Goal: Manage account settings

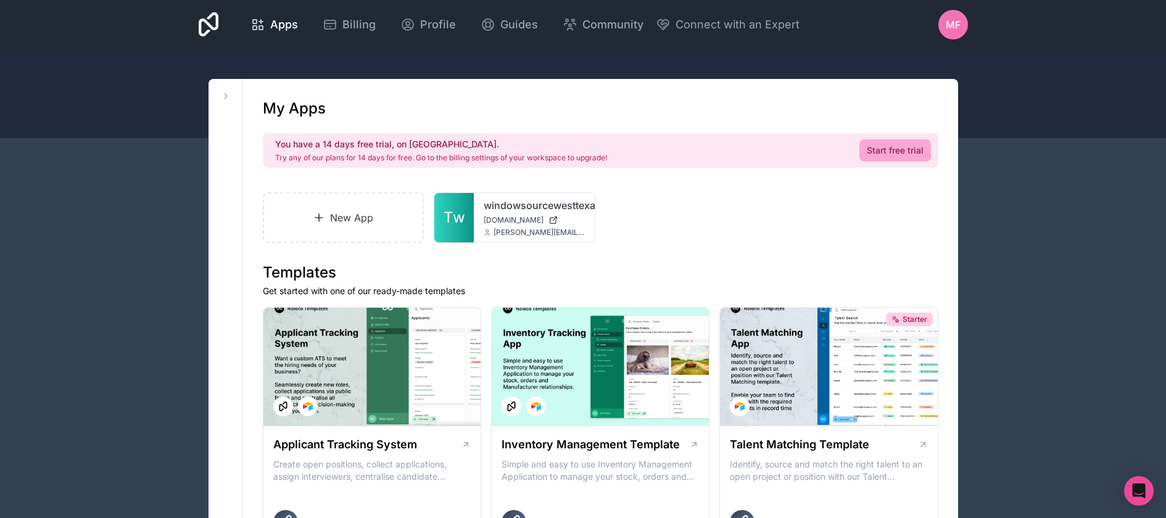
click at [959, 20] on span "MF" at bounding box center [953, 24] width 15 height 15
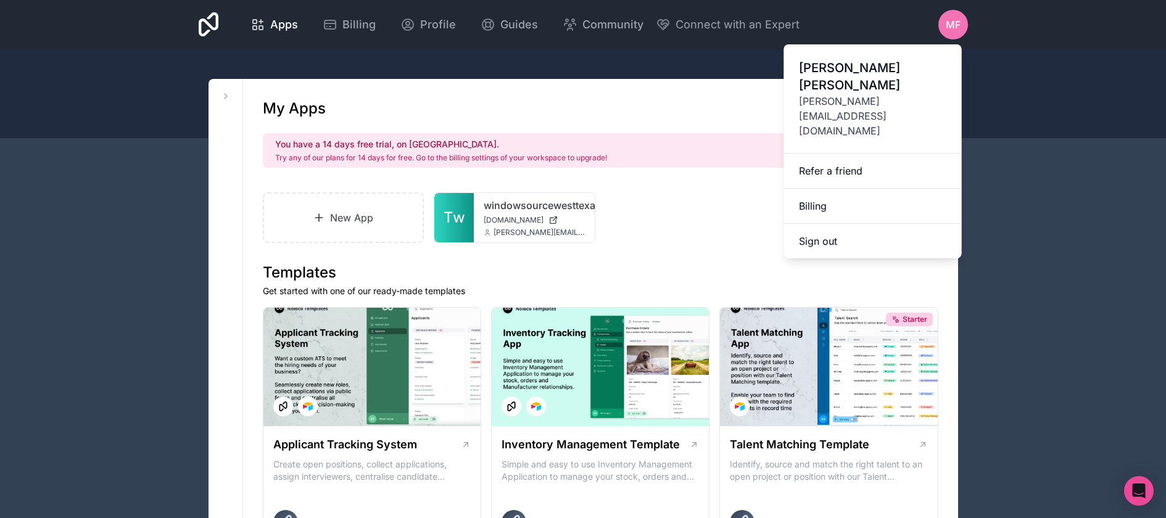
click at [851, 189] on link "Billing" at bounding box center [873, 206] width 178 height 35
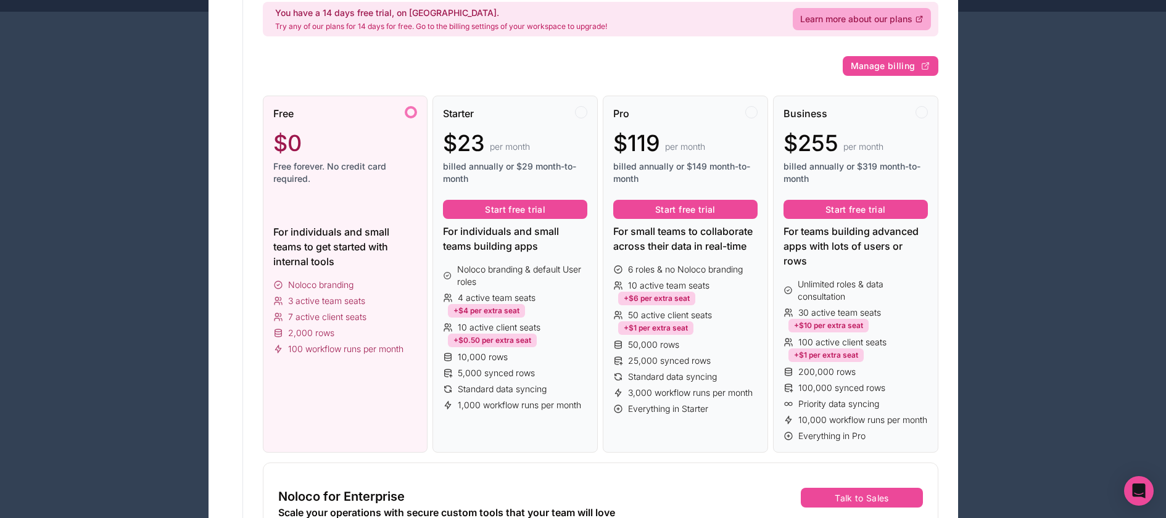
scroll to position [130, 0]
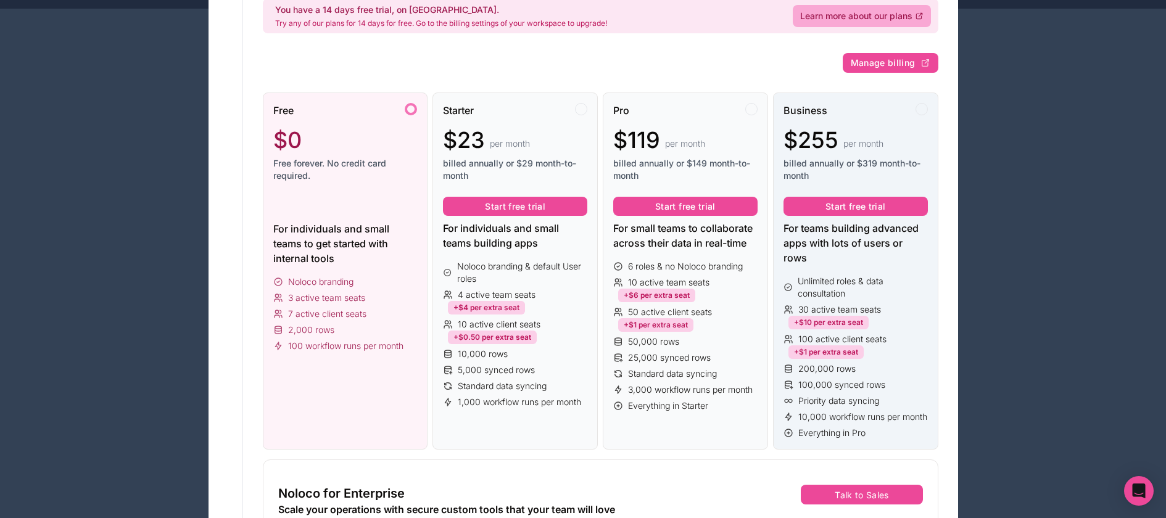
click at [931, 378] on div "Business $255 per month billed annually or $319 month-to-month Start free trial…" at bounding box center [855, 272] width 165 height 358
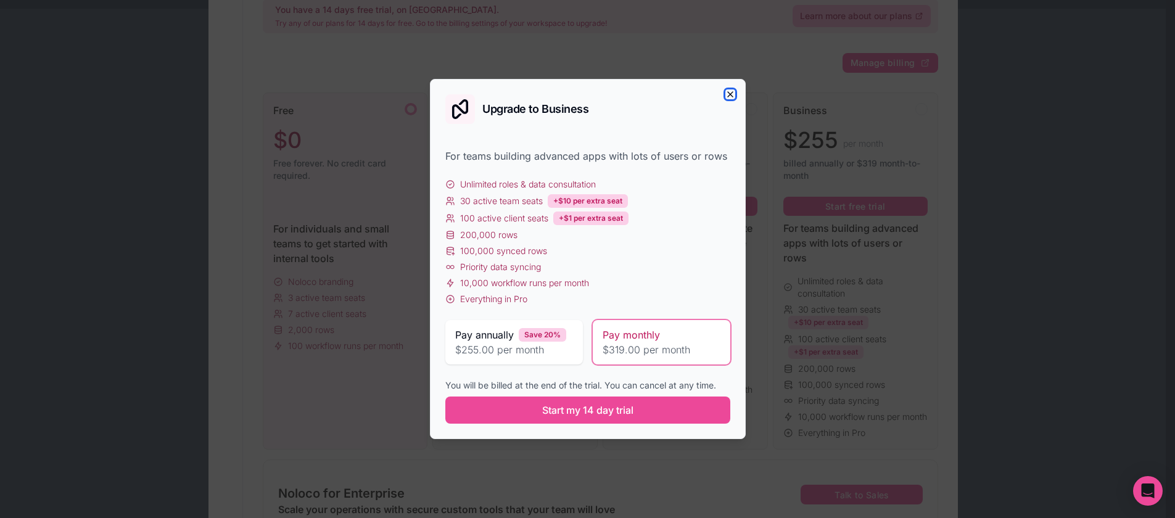
click at [729, 94] on icon "button" at bounding box center [730, 94] width 5 height 5
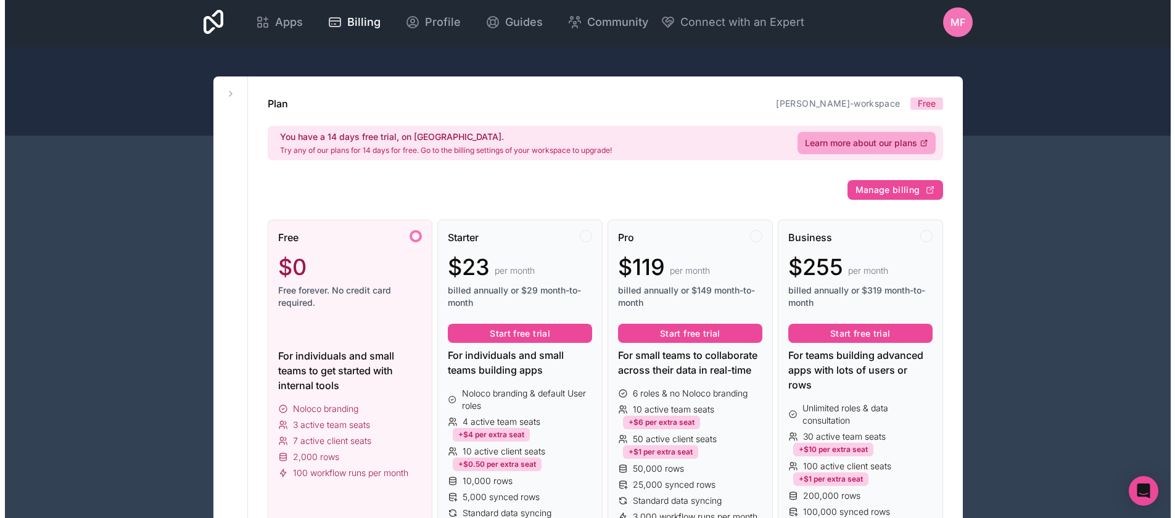
scroll to position [0, 0]
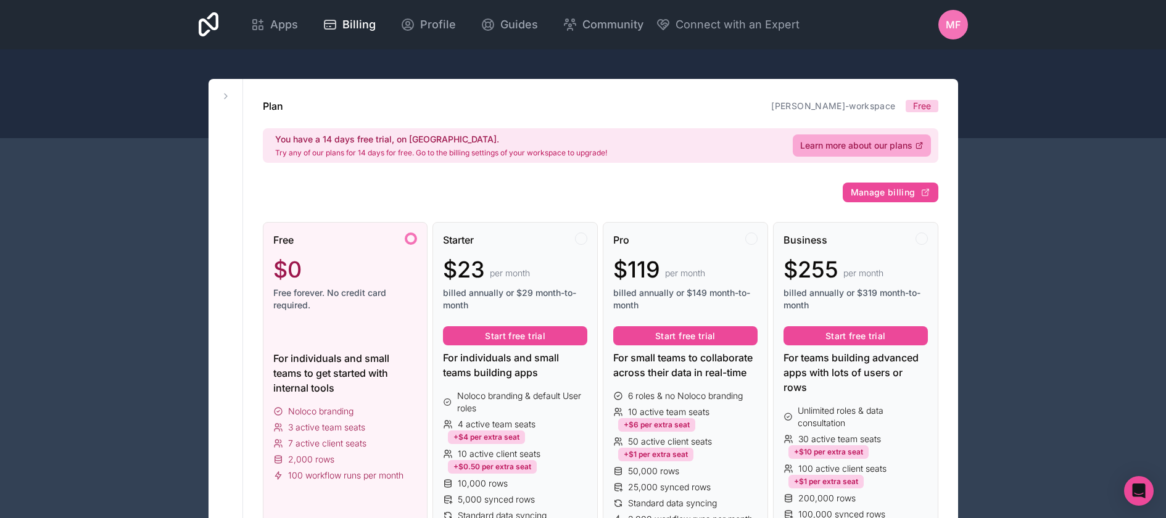
click at [210, 20] on icon at bounding box center [209, 25] width 20 height 30
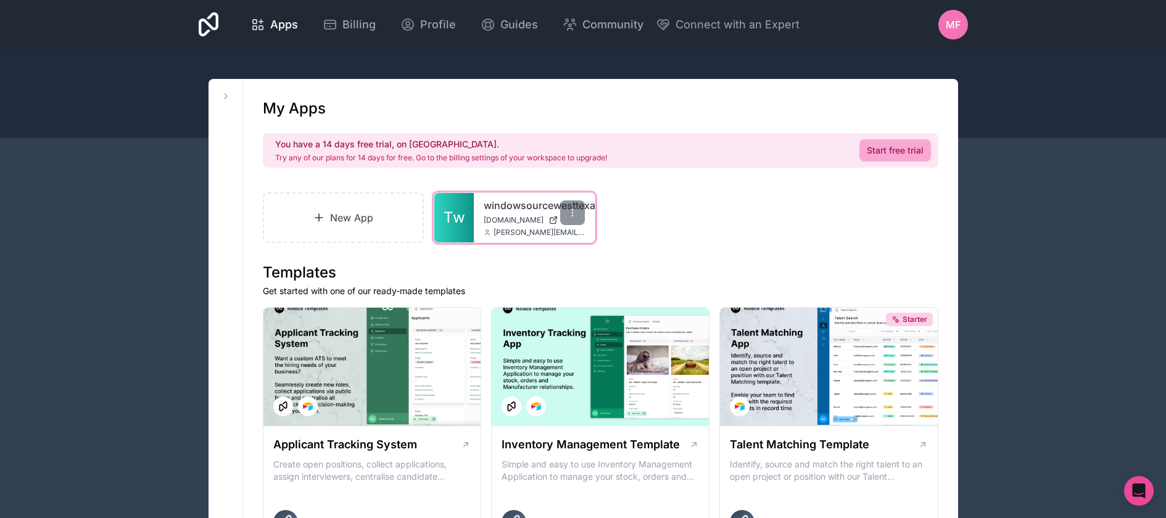
click at [514, 223] on span "[DOMAIN_NAME]" at bounding box center [514, 220] width 60 height 10
click at [455, 226] on span "Tw" at bounding box center [455, 218] width 22 height 20
